Goal: Task Accomplishment & Management: Manage account settings

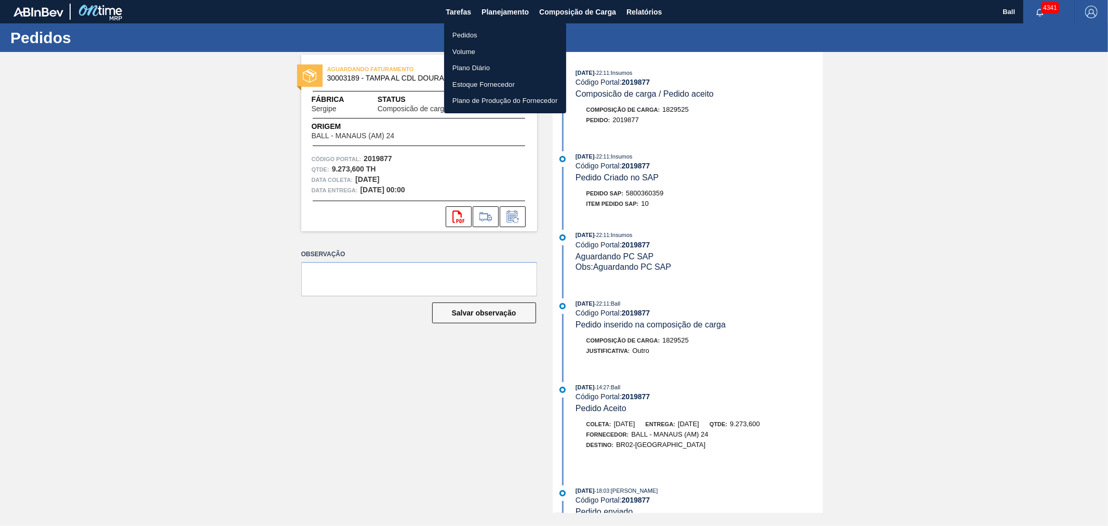
click at [480, 33] on li "Pedidos" at bounding box center [505, 35] width 122 height 17
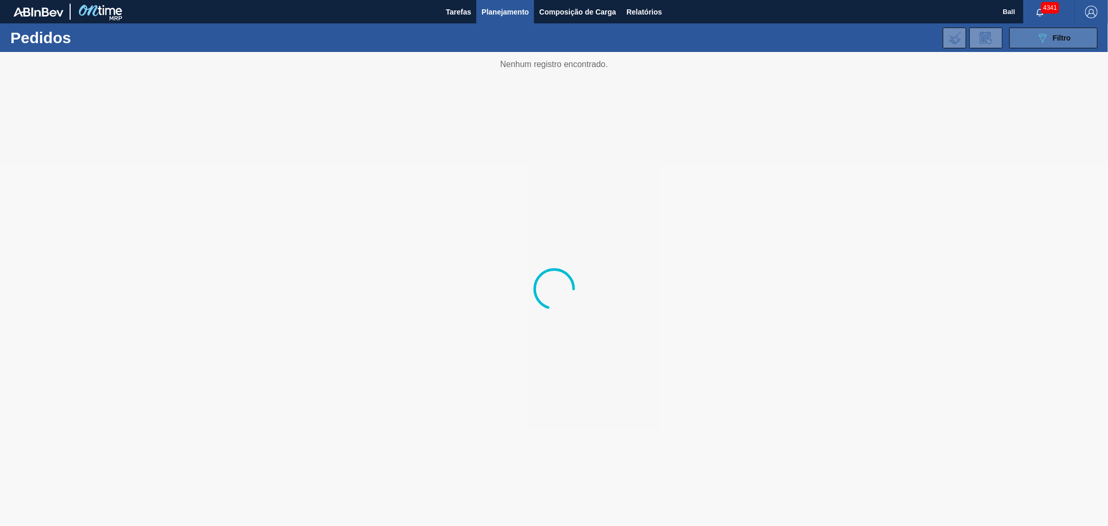
click at [1062, 32] on div "089F7B8B-B2A5-4AFE-B5C0-19BA573D28AC Filtro" at bounding box center [1054, 38] width 35 height 12
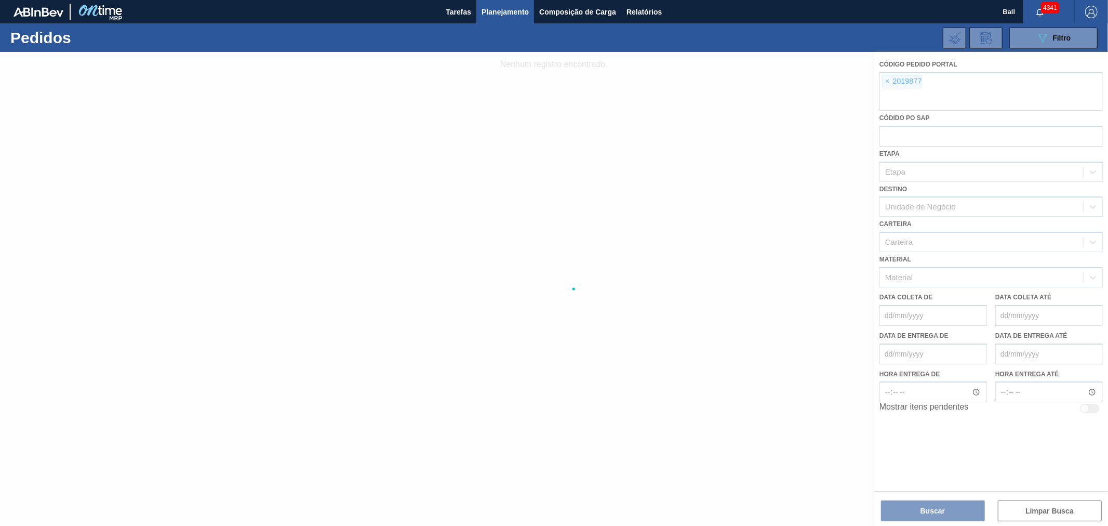
click at [892, 79] on div at bounding box center [554, 289] width 1108 height 474
click at [884, 79] on div at bounding box center [554, 289] width 1108 height 474
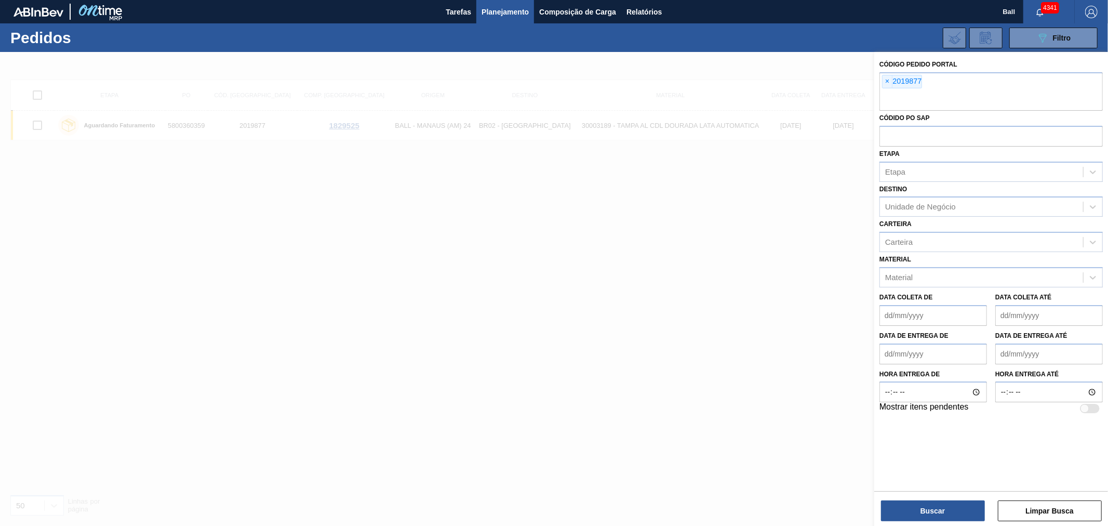
click at [884, 79] on span "×" at bounding box center [888, 81] width 10 height 12
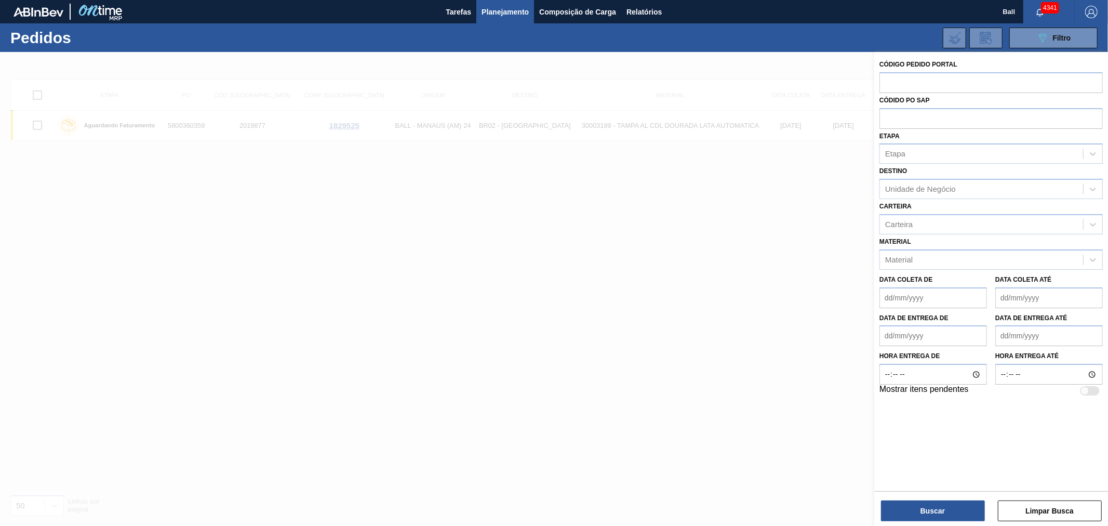
paste input "2018976"
type input "2018976"
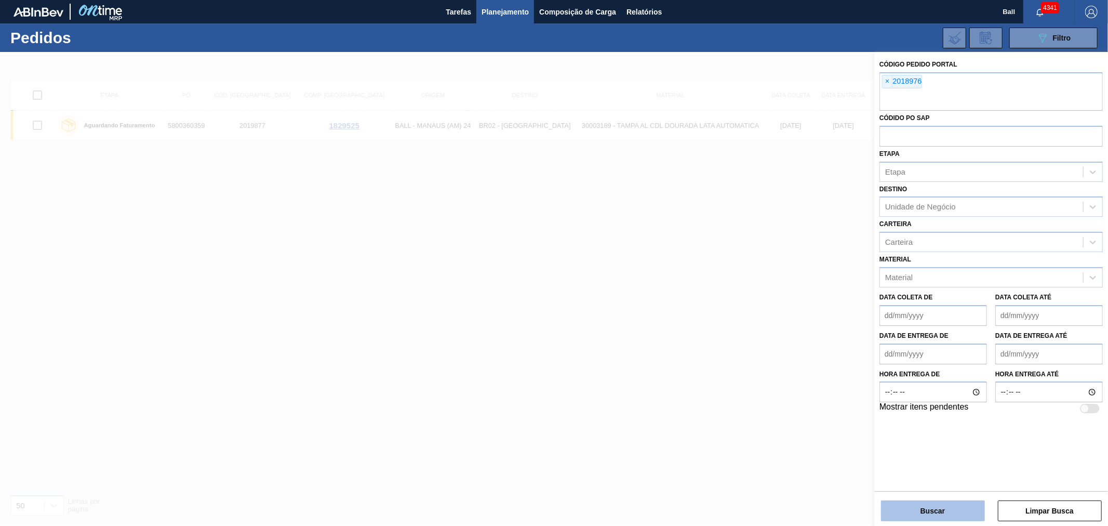
click at [923, 505] on button "Buscar" at bounding box center [933, 510] width 104 height 21
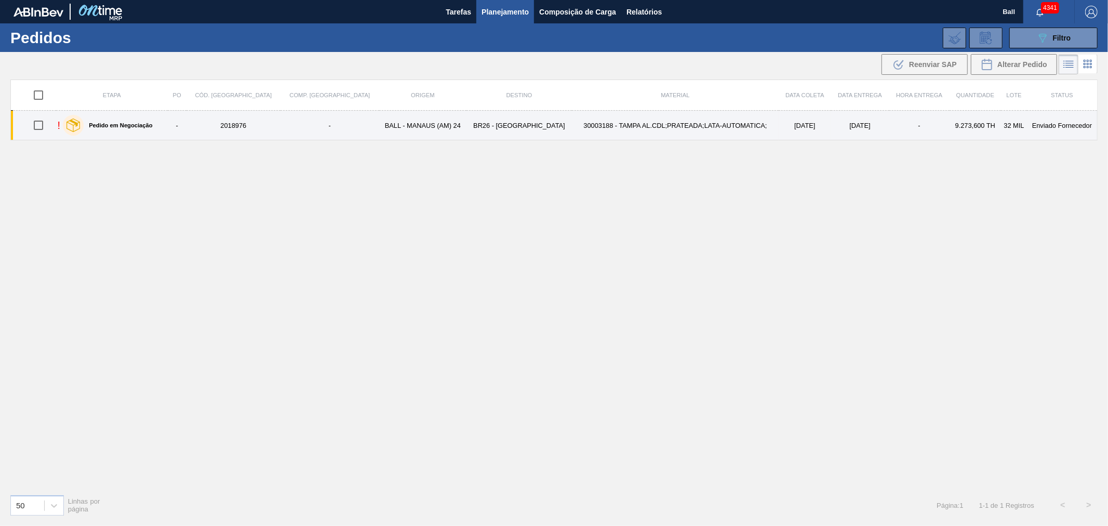
click at [585, 125] on td "30003188 - TAMPA AL.CDL;PRATEADA;LATA-AUTOMATICA;" at bounding box center [675, 126] width 207 height 30
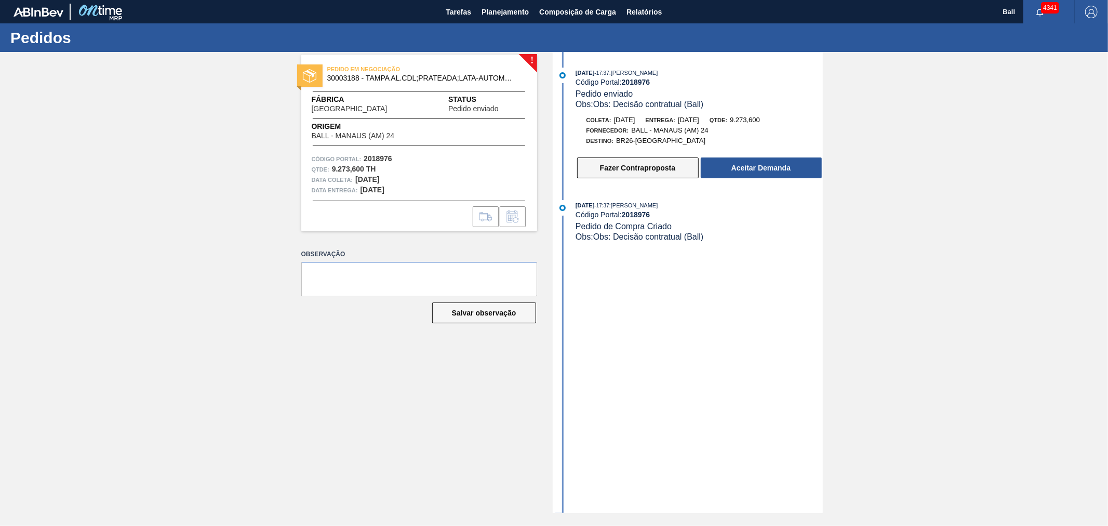
click at [652, 171] on button "Fazer Contraproposta" at bounding box center [638, 167] width 122 height 21
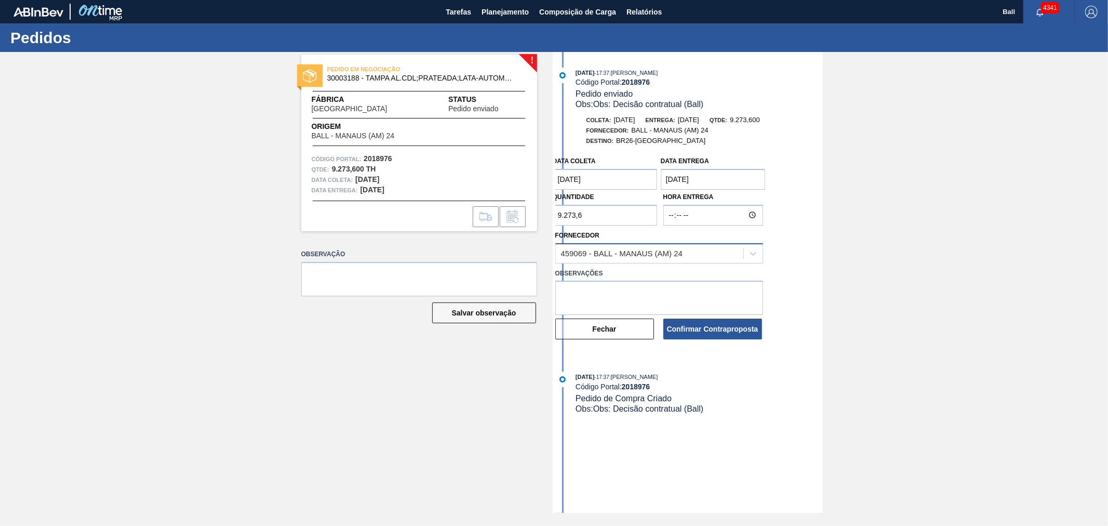
click at [659, 250] on div "459069 - BALL - MANAUS (AM) 24" at bounding box center [650, 253] width 188 height 15
click at [809, 248] on div "Data [PERSON_NAME] [DATE] Data entrega [DATE] Quantidade 9.273,6 Hora Entrega F…" at bounding box center [689, 245] width 268 height 189
click at [241, 249] on div "! PEDIDO EM NEGOCIAÇÃO 30003188 - [GEOGRAPHIC_DATA] AL.CDL;PRATEADA;LATA-AUTOMA…" at bounding box center [554, 282] width 1108 height 461
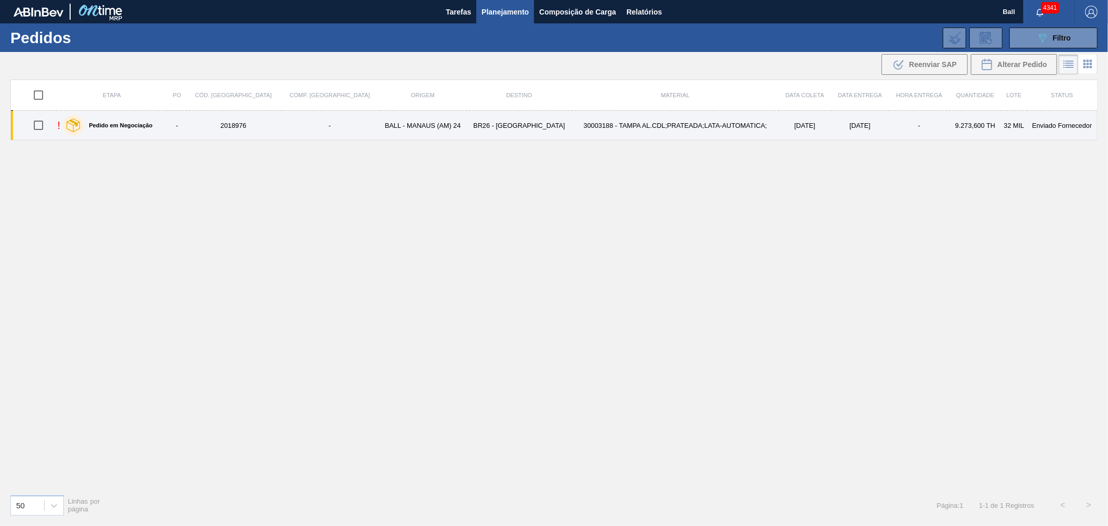
click at [686, 126] on td "30003188 - TAMPA AL.CDL;PRATEADA;LATA-AUTOMATICA;" at bounding box center [675, 126] width 207 height 30
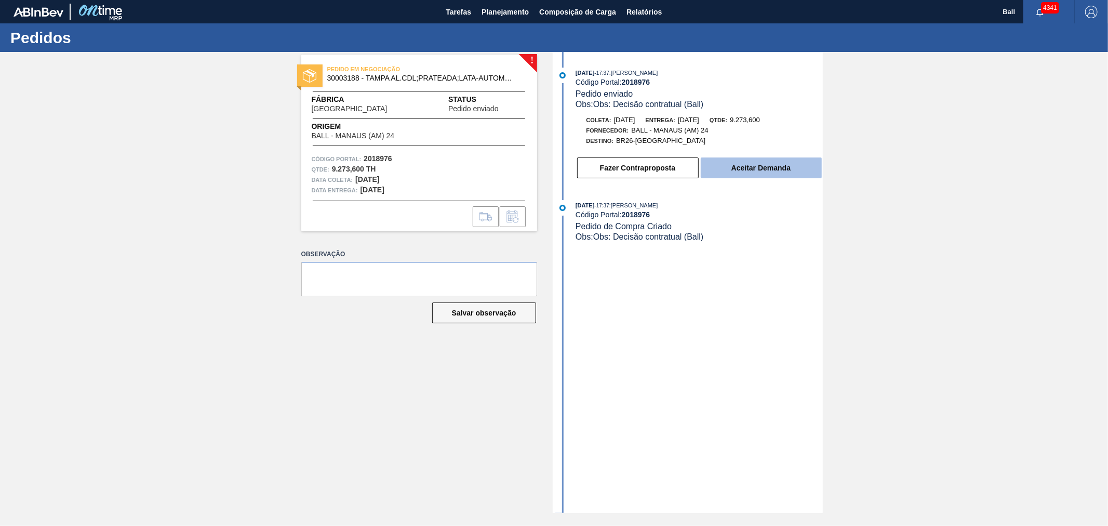
click at [751, 166] on button "Aceitar Demanda" at bounding box center [761, 167] width 121 height 21
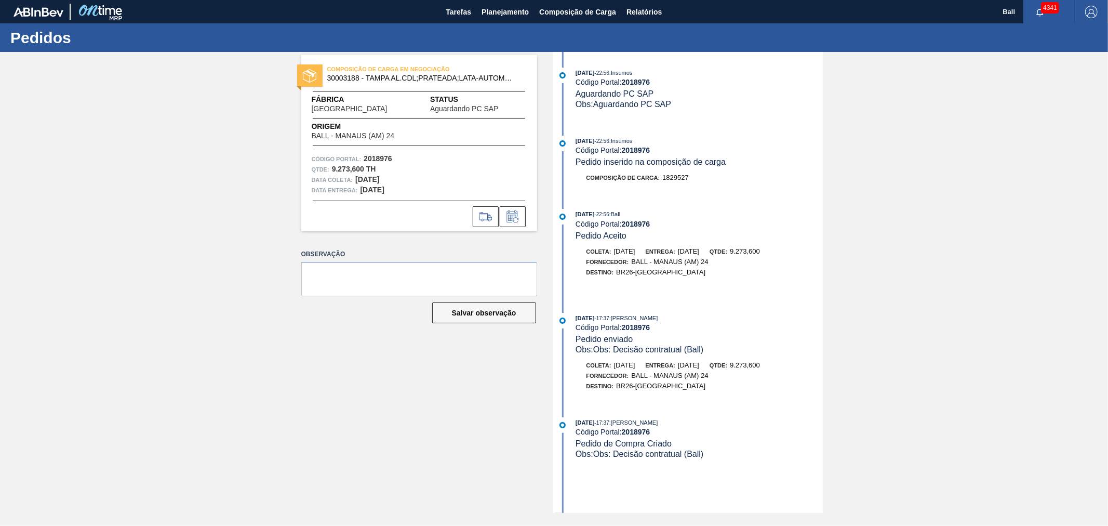
click at [619, 208] on div "[DATE] 22:56 : Insumos Código Portal: 2018976 Aguardando PC SAP Obs: Aguardando…" at bounding box center [689, 282] width 268 height 461
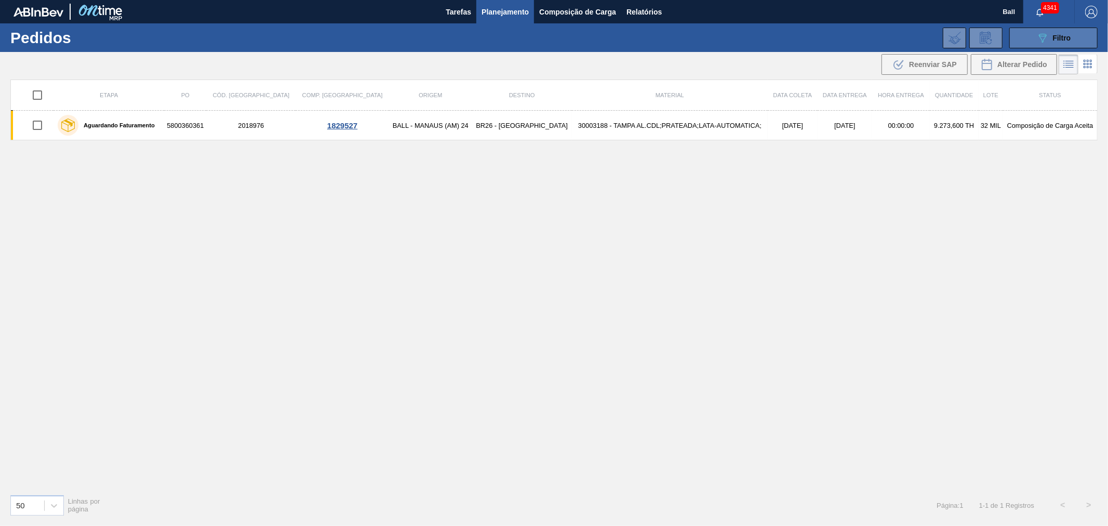
click at [1043, 36] on icon "089F7B8B-B2A5-4AFE-B5C0-19BA573D28AC" at bounding box center [1043, 38] width 12 height 12
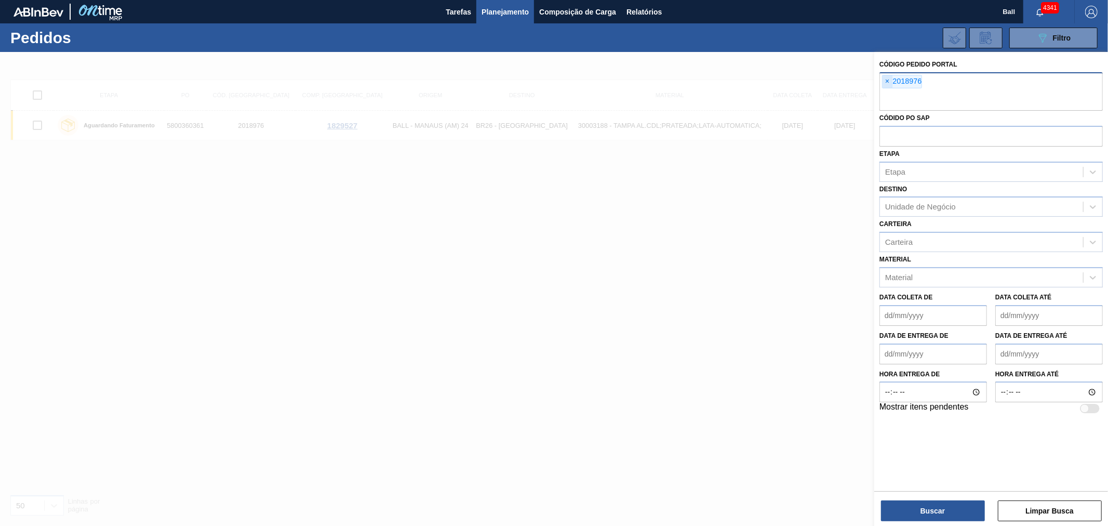
click at [892, 84] on span "×" at bounding box center [888, 81] width 10 height 12
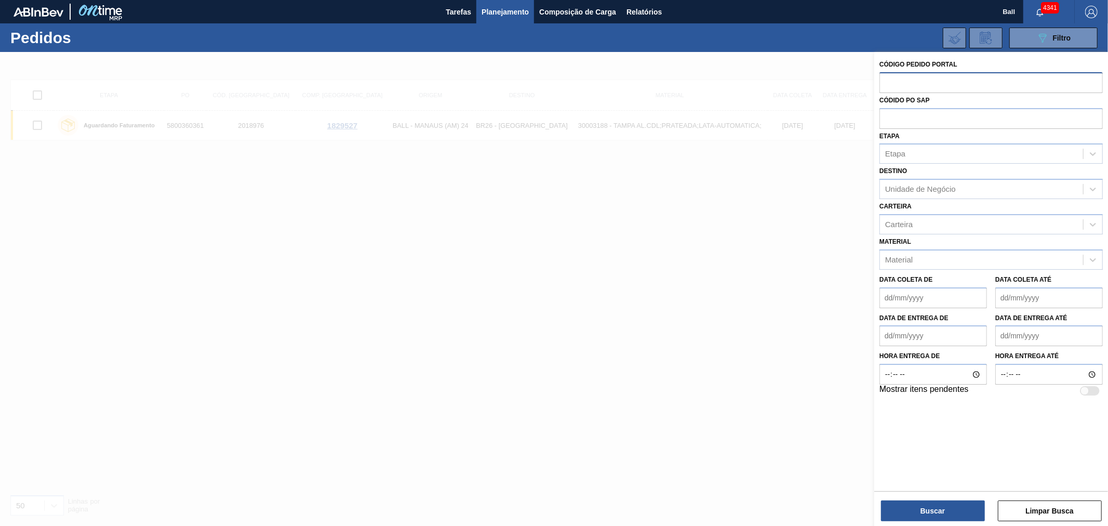
paste input "2015474"
type input "2015474"
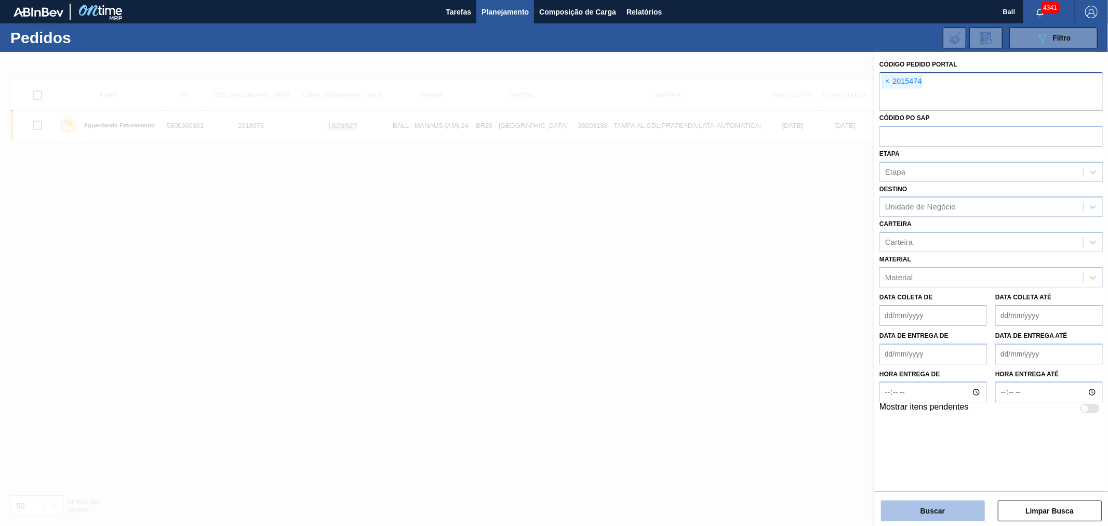
click at [959, 511] on button "Buscar" at bounding box center [933, 510] width 104 height 21
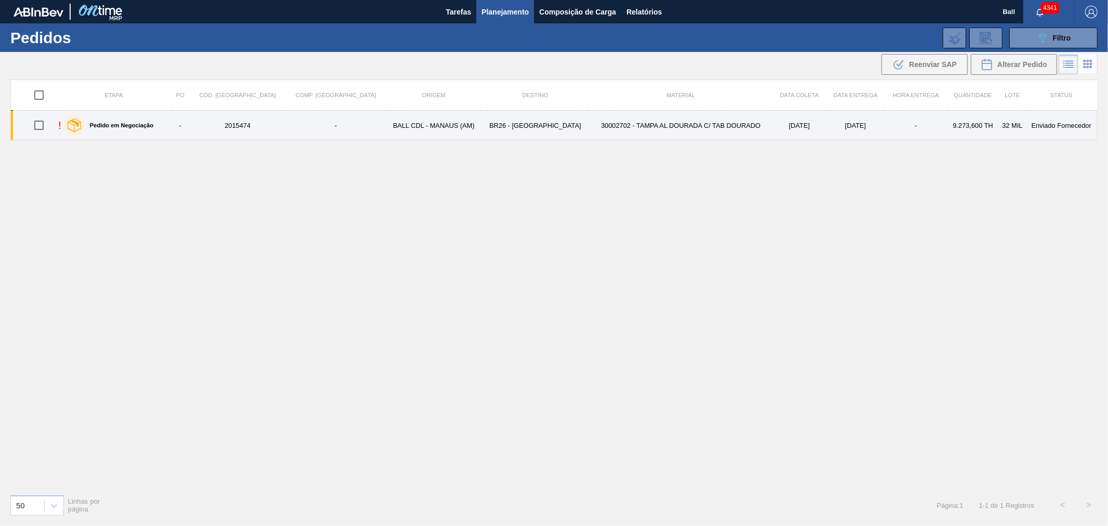
click at [654, 123] on td "30002702 - TAMPA AL DOURADA C/ TAB DOURADO" at bounding box center [681, 126] width 184 height 30
